Goal: Check status

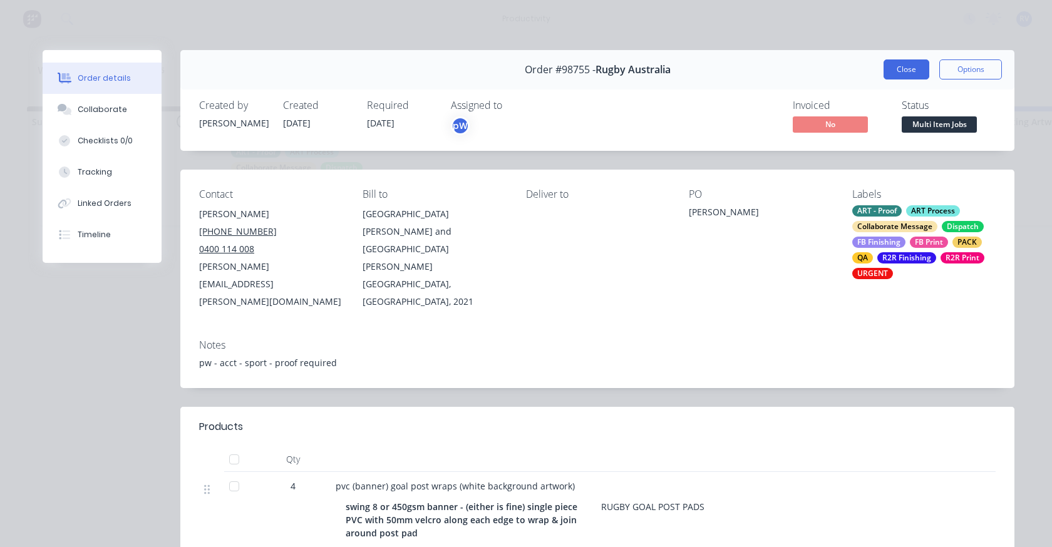
click at [901, 62] on button "Close" at bounding box center [907, 69] width 46 height 20
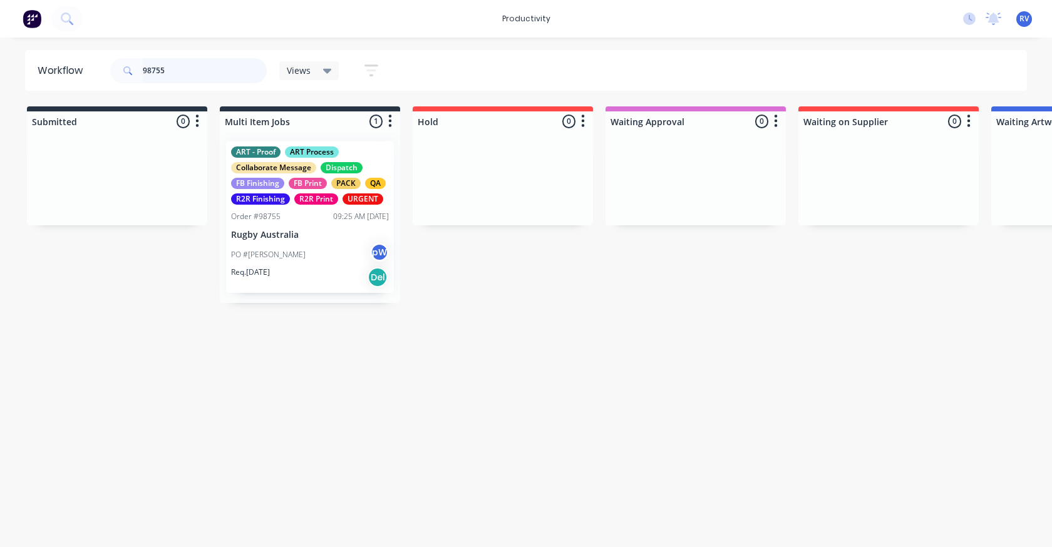
drag, startPoint x: 214, startPoint y: 79, endPoint x: 207, endPoint y: 76, distance: 7.6
click at [214, 79] on input "98755" at bounding box center [205, 70] width 124 height 25
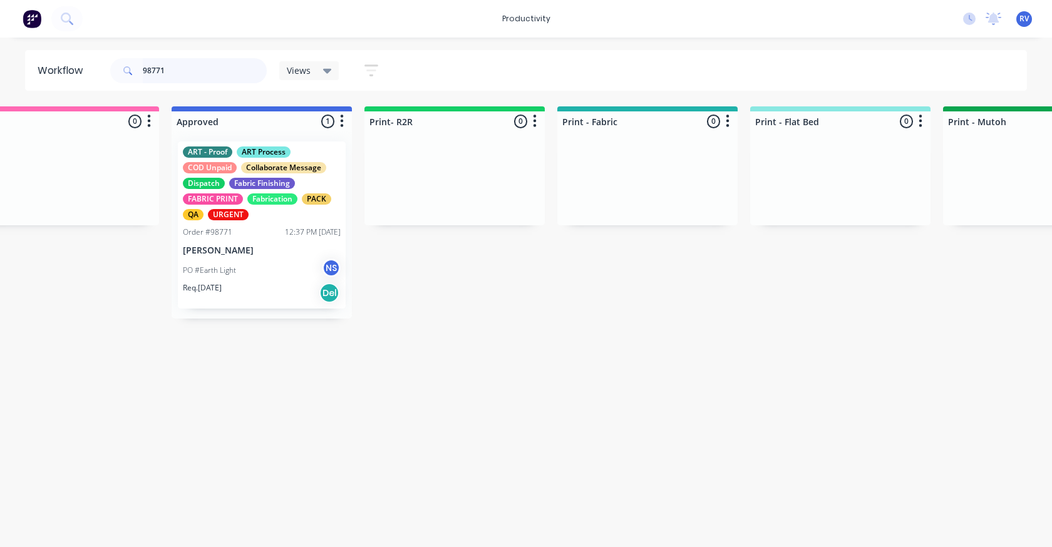
scroll to position [0, 1203]
type input "98771"
click at [254, 271] on div "PO #Earth Light NS" at bounding box center [264, 271] width 158 height 24
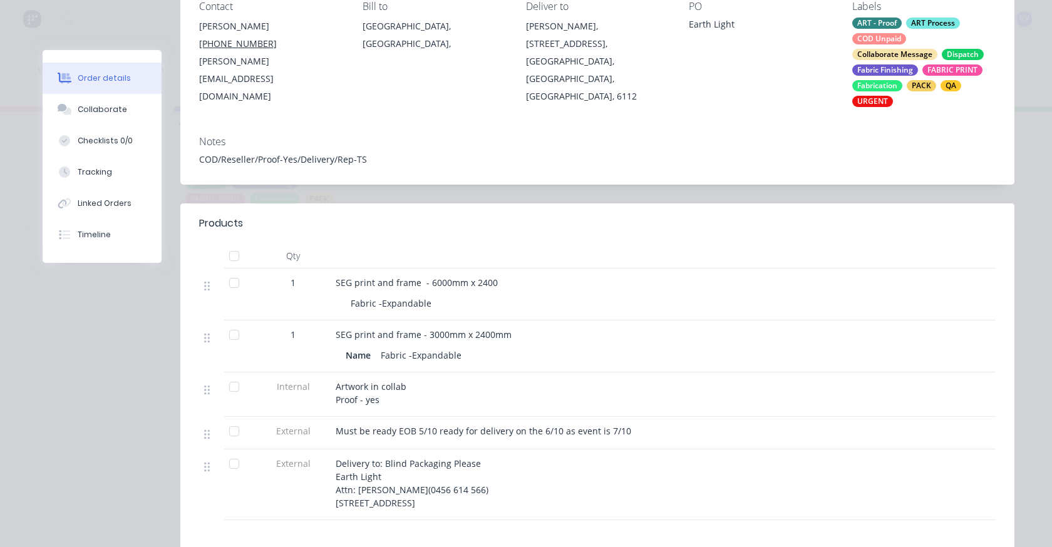
scroll to position [0, 0]
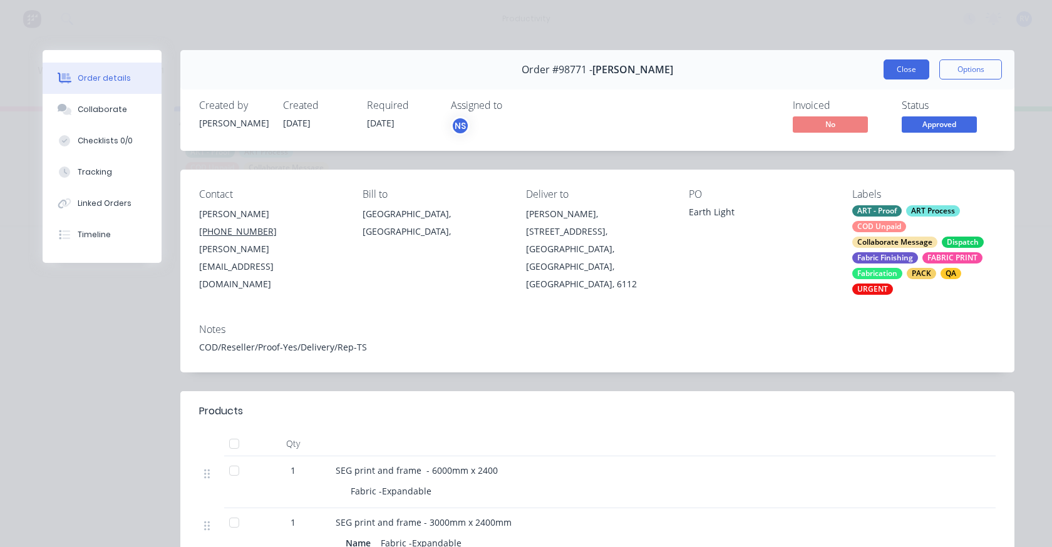
click at [895, 63] on button "Close" at bounding box center [907, 69] width 46 height 20
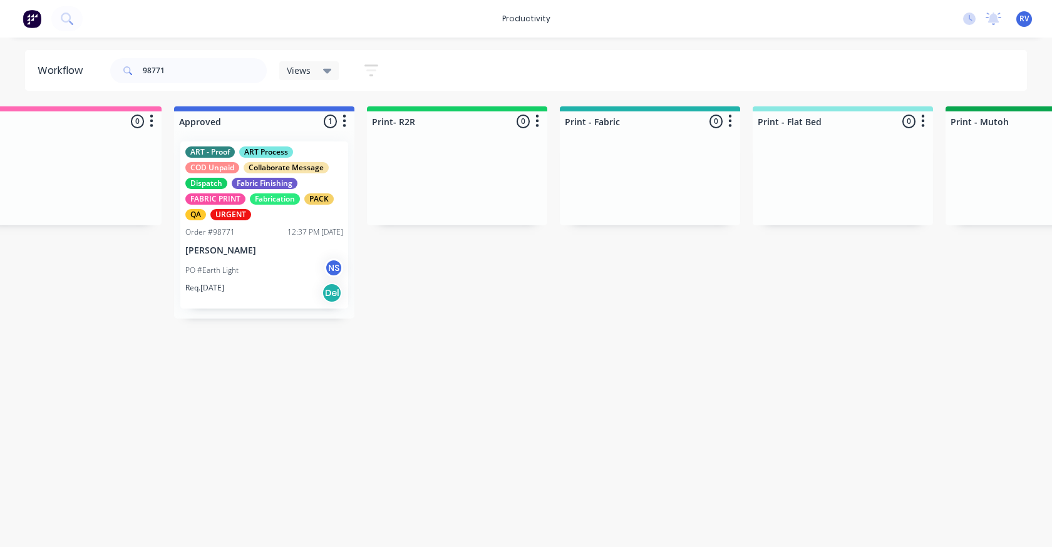
click at [296, 68] on span "Views" at bounding box center [299, 70] width 24 height 13
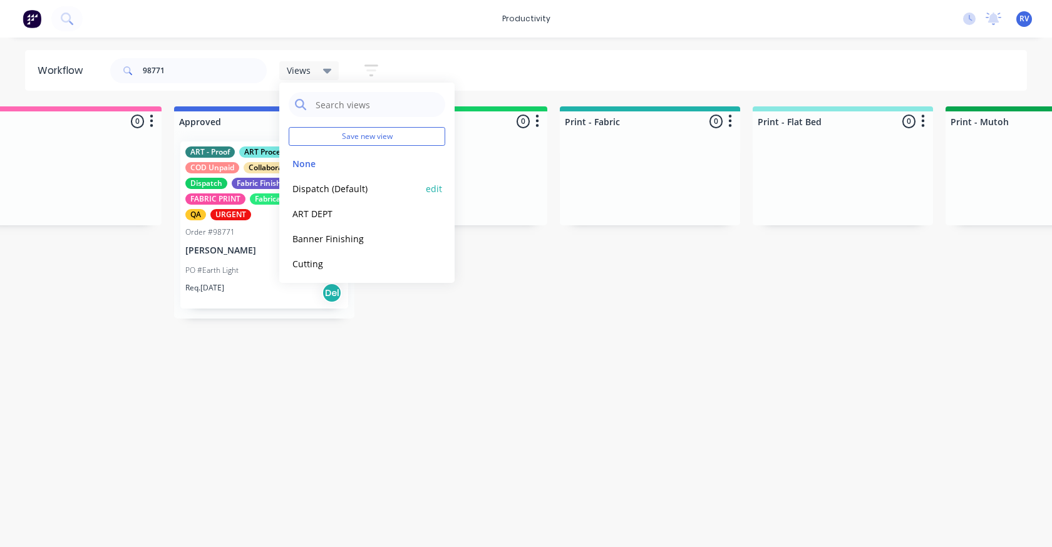
drag, startPoint x: 307, startPoint y: 189, endPoint x: 299, endPoint y: 184, distance: 9.0
click at [307, 189] on button "Dispatch (Default)" at bounding box center [355, 189] width 133 height 14
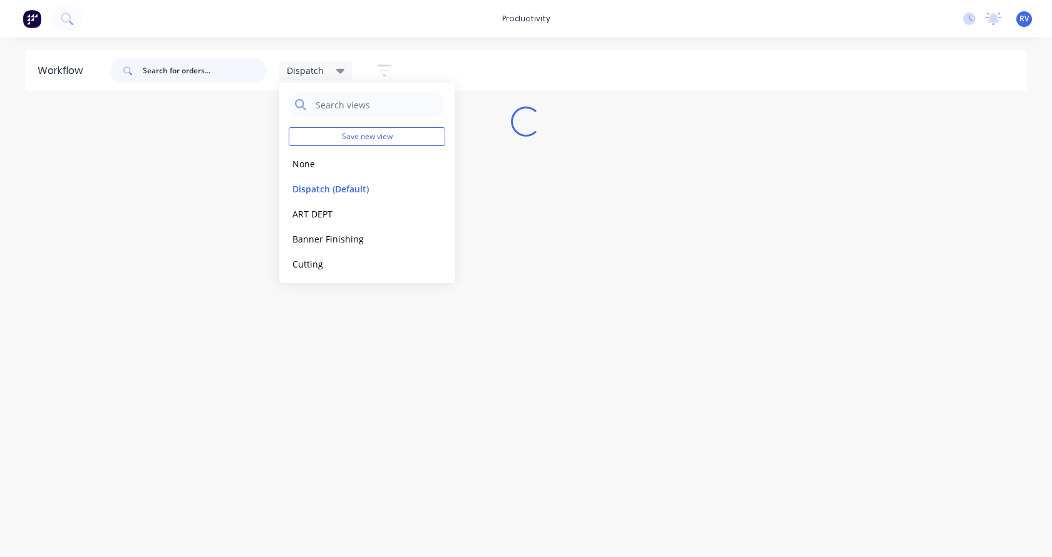
click at [185, 72] on input "text" at bounding box center [205, 70] width 124 height 25
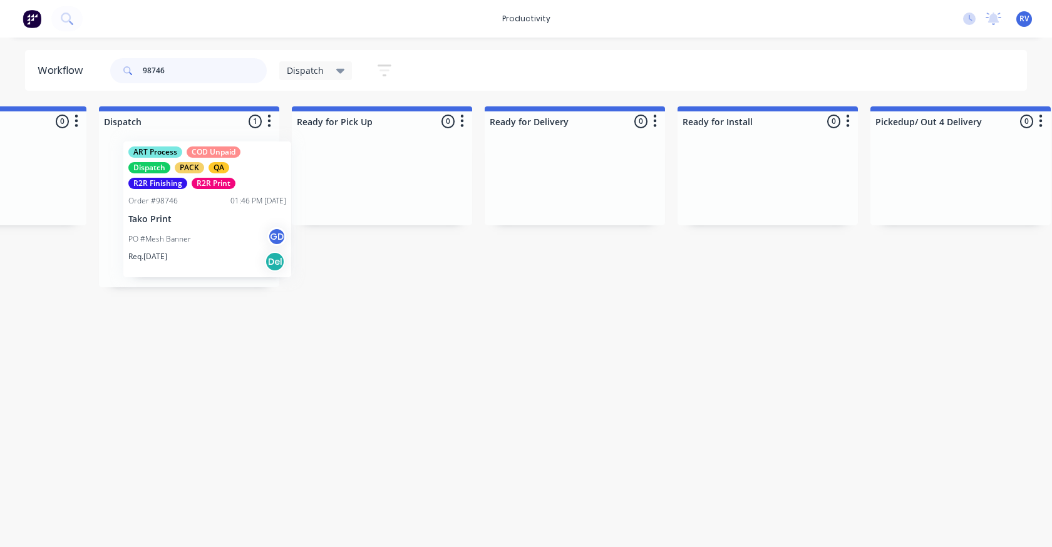
scroll to position [0, 887]
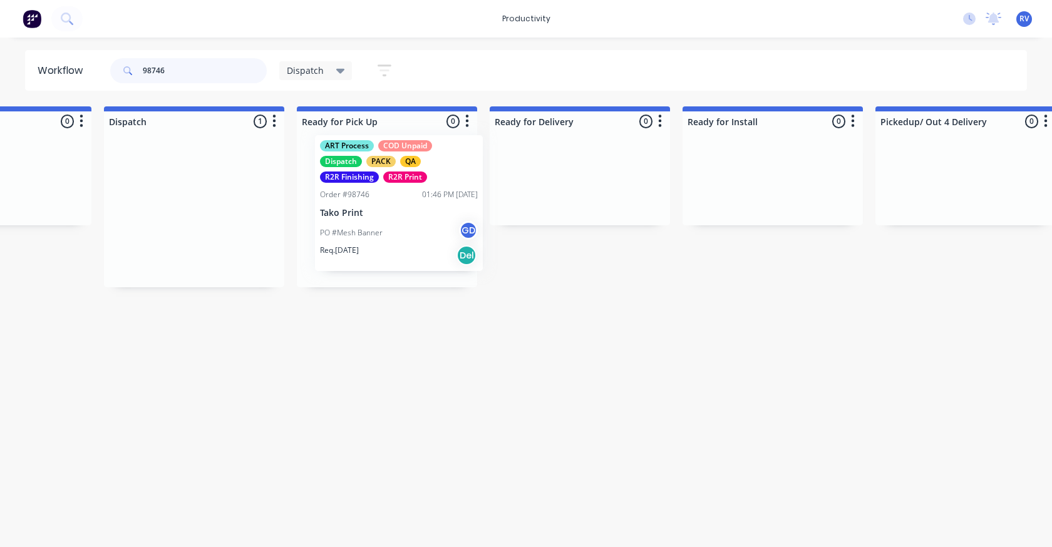
drag, startPoint x: 158, startPoint y: 217, endPoint x: 369, endPoint y: 148, distance: 221.4
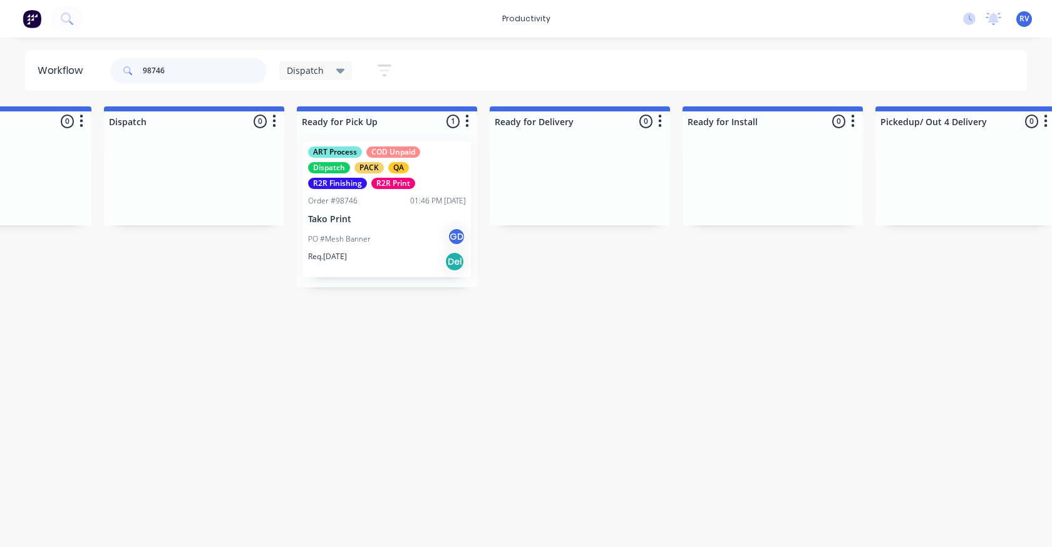
type input "98746"
